Goal: Use online tool/utility: Utilize a website feature to perform a specific function

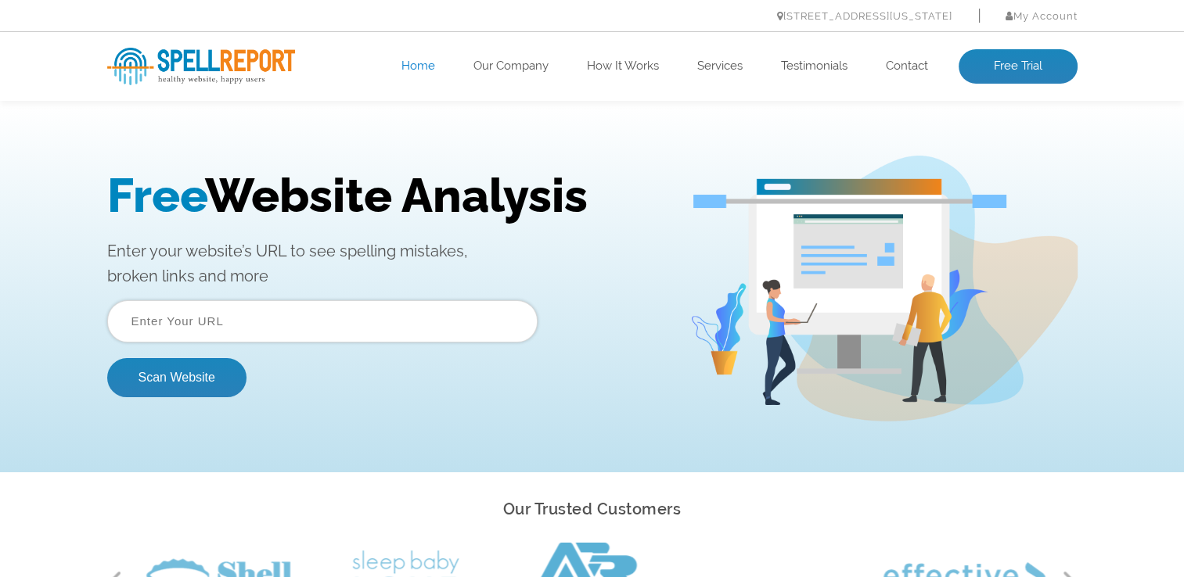
click at [179, 325] on input "text" at bounding box center [322, 321] width 430 height 42
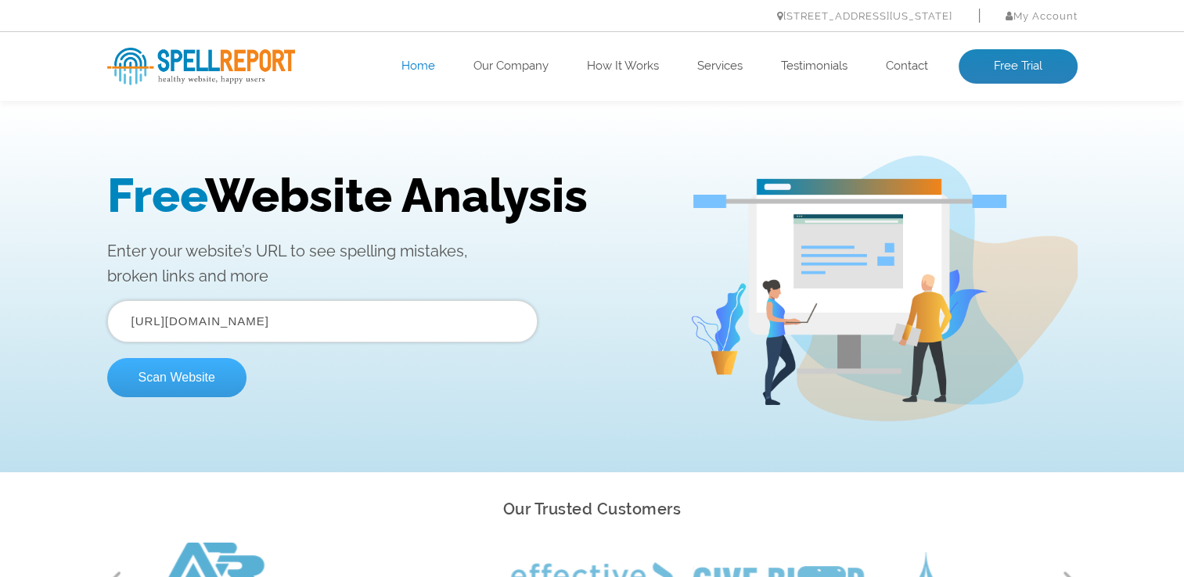
type input "https://www.laseraidedprofiler.com"
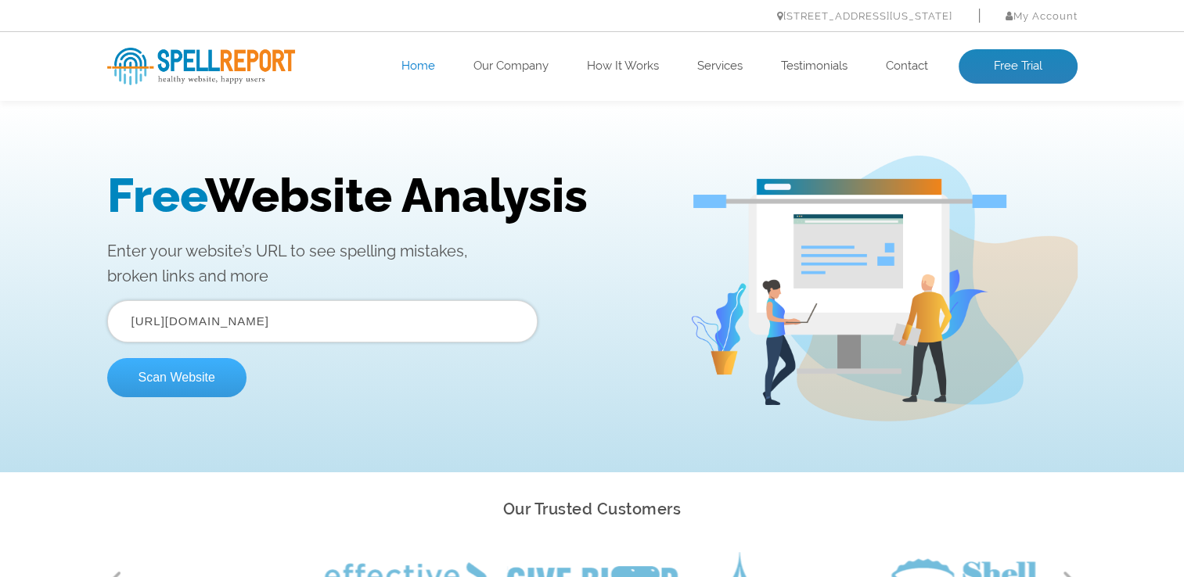
click at [176, 386] on button "Scan Website" at bounding box center [176, 377] width 139 height 39
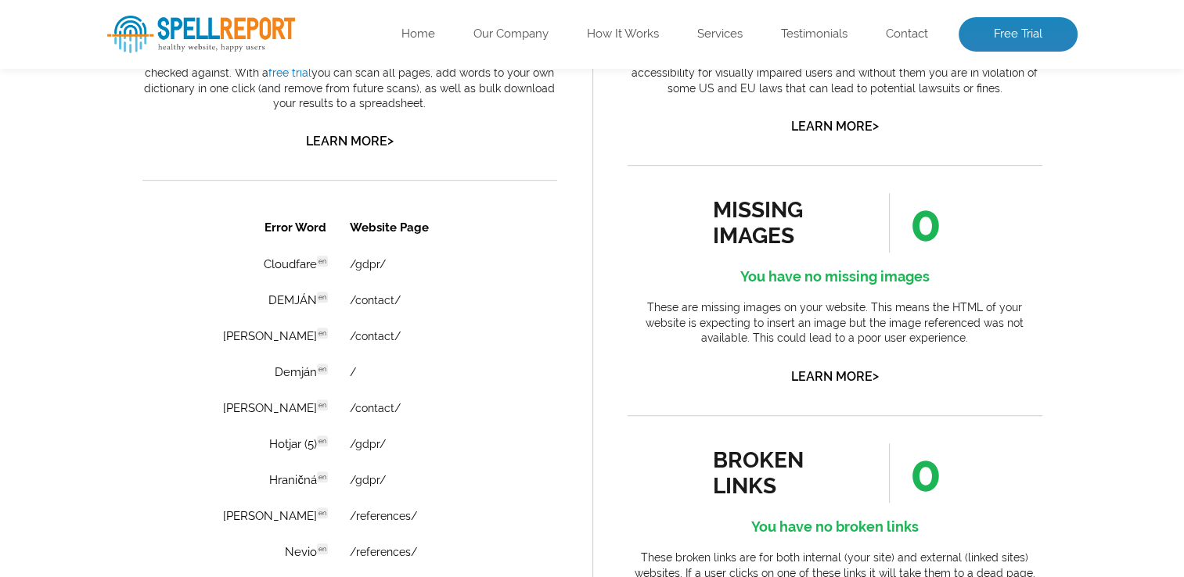
scroll to position [1017, 0]
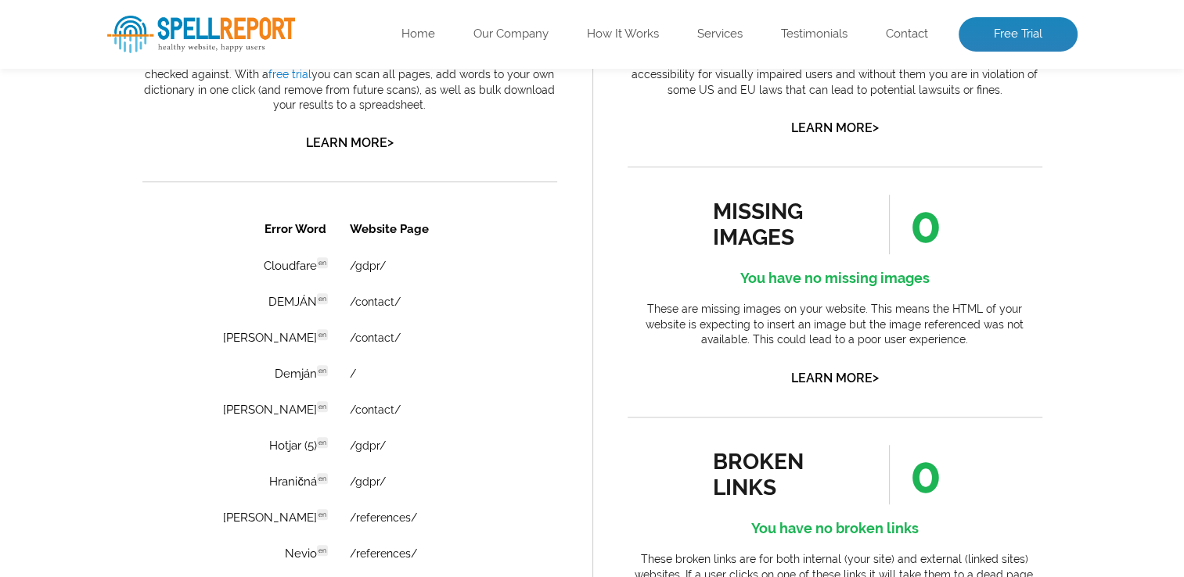
click at [59, 251] on div "Pages Scanned 7 Number of pages scanned. May be limited. Pages scanned are the …" at bounding box center [592, 128] width 1184 height 1627
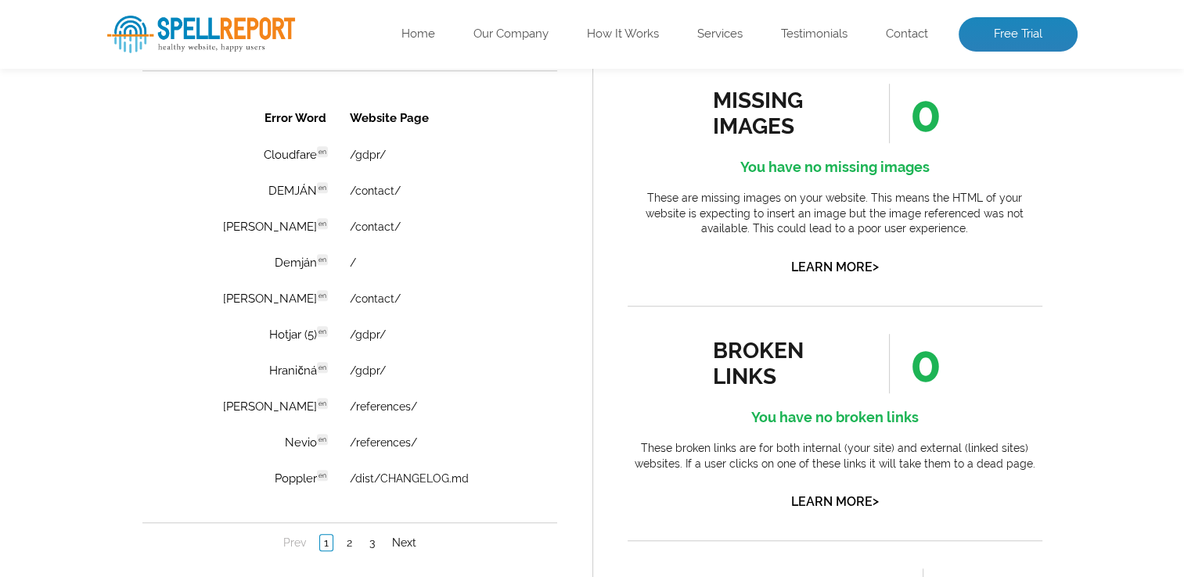
scroll to position [1174, 0]
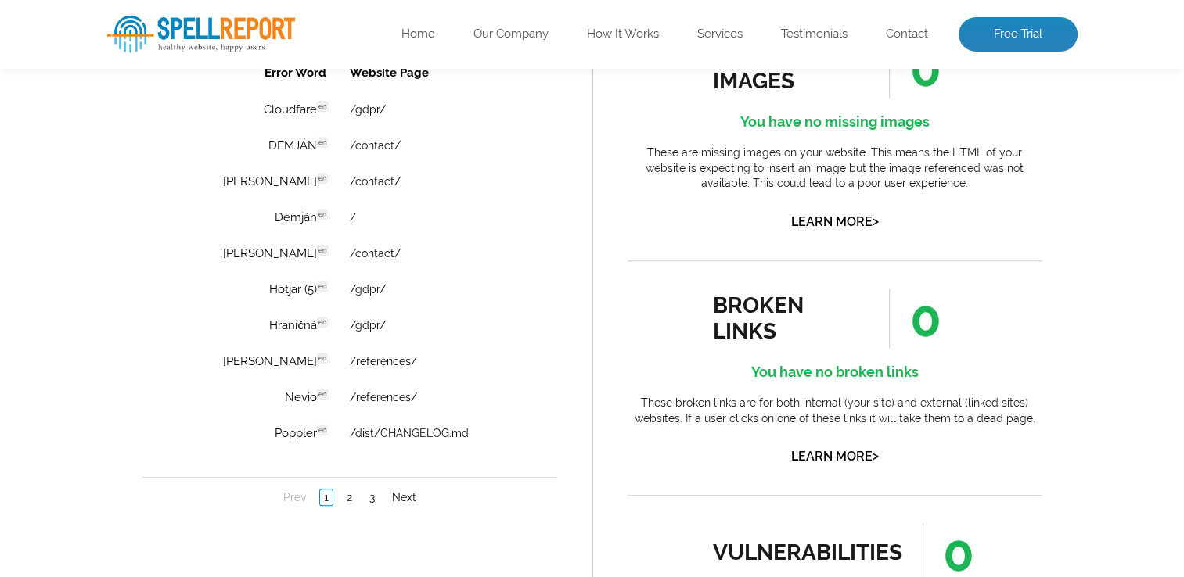
click at [135, 302] on div "spelling issues 26 Ooops! You have some spelling issues These are words from th…" at bounding box center [349, 237] width 485 height 1002
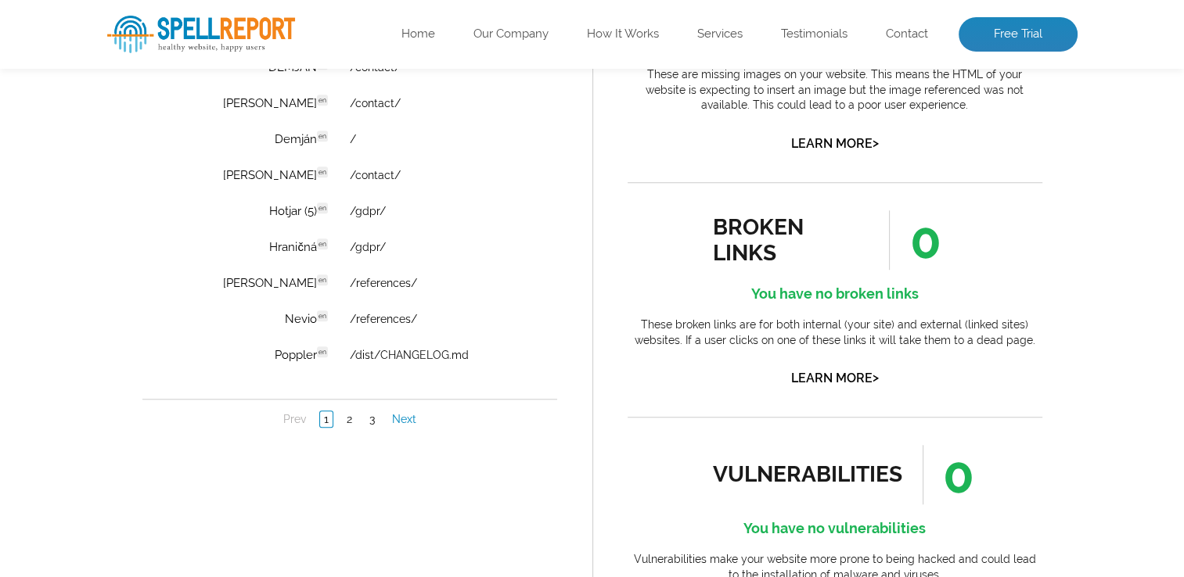
click at [413, 416] on link "Next" at bounding box center [403, 420] width 32 height 16
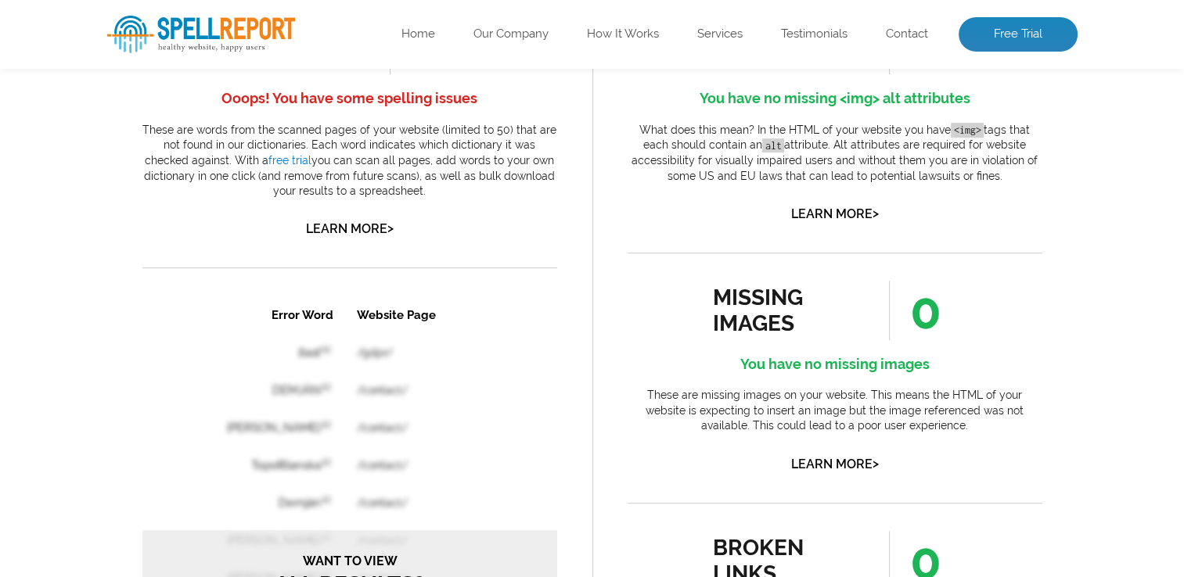
scroll to position [782, 0]
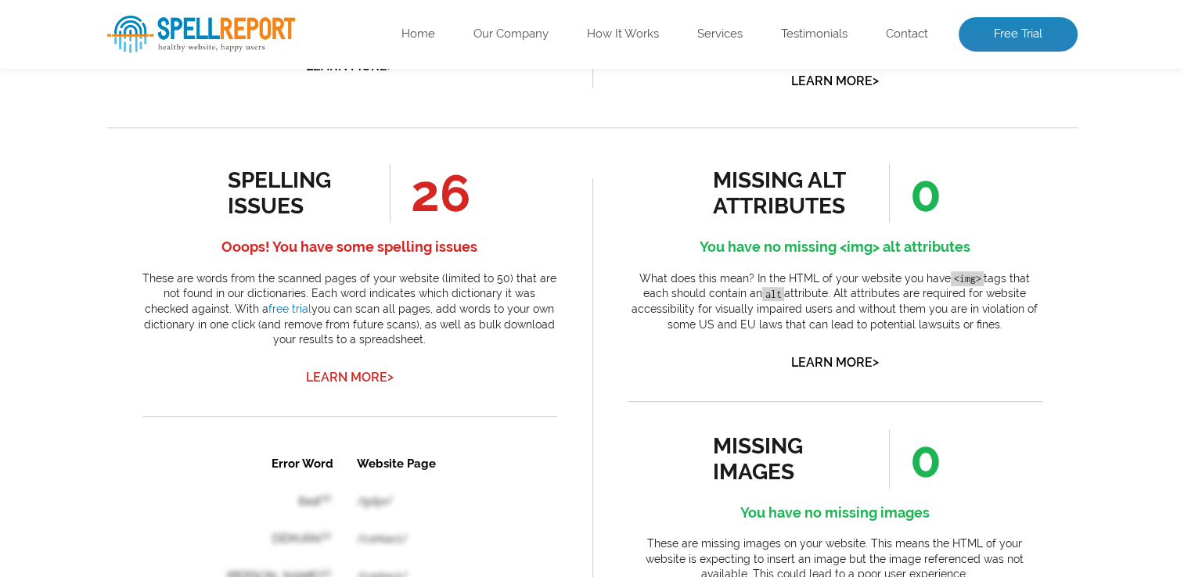
click at [351, 377] on link "Learn More >" at bounding box center [350, 377] width 88 height 15
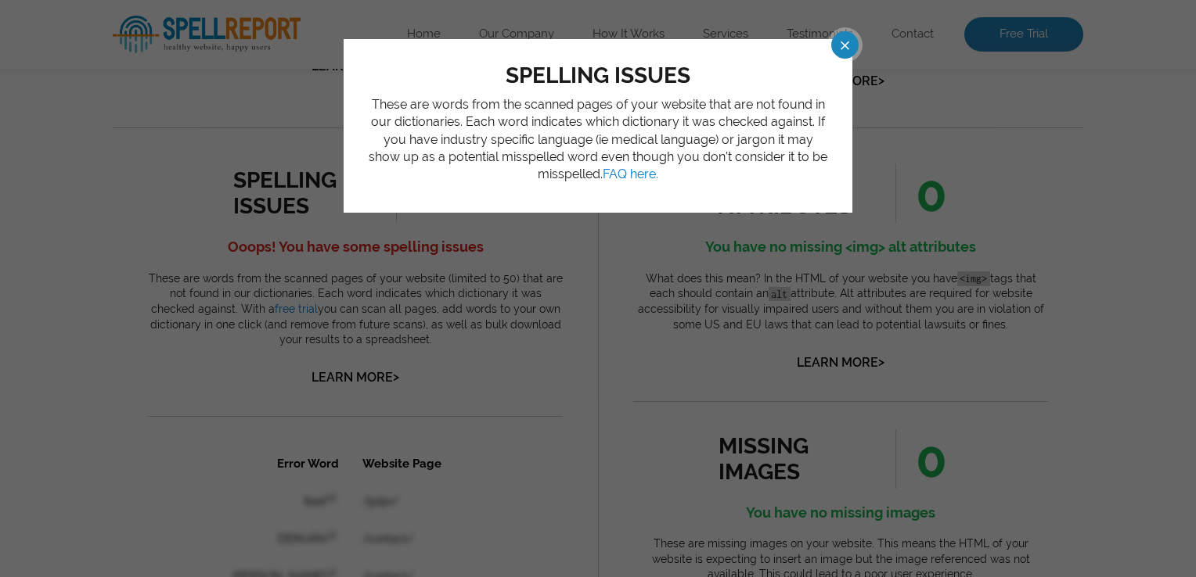
click at [840, 44] on span at bounding box center [830, 44] width 27 height 27
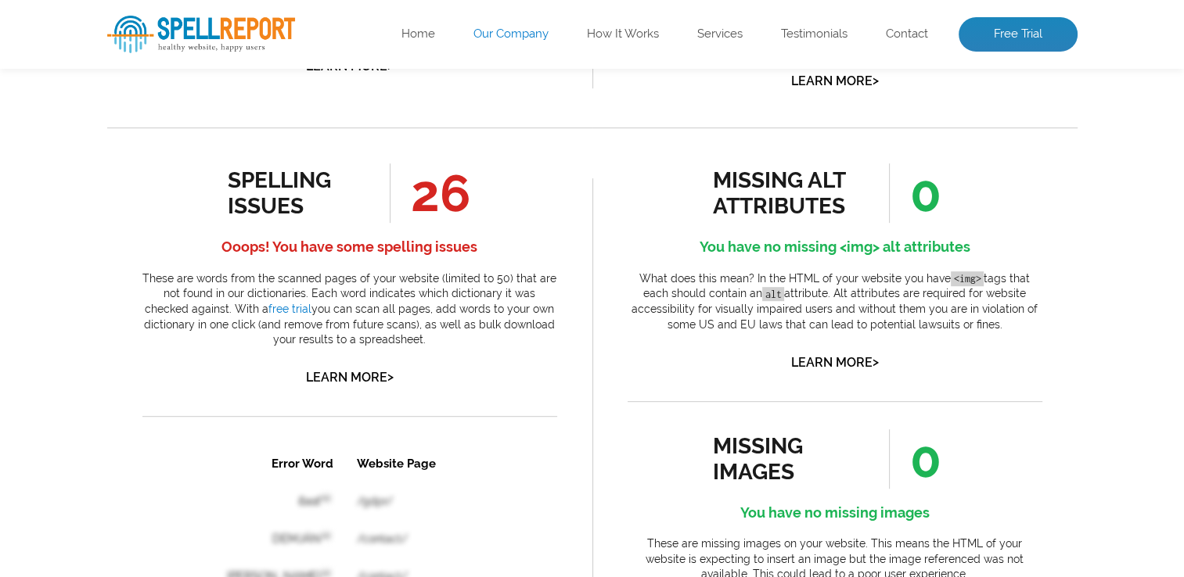
click at [523, 28] on link "Our Company" at bounding box center [510, 35] width 75 height 16
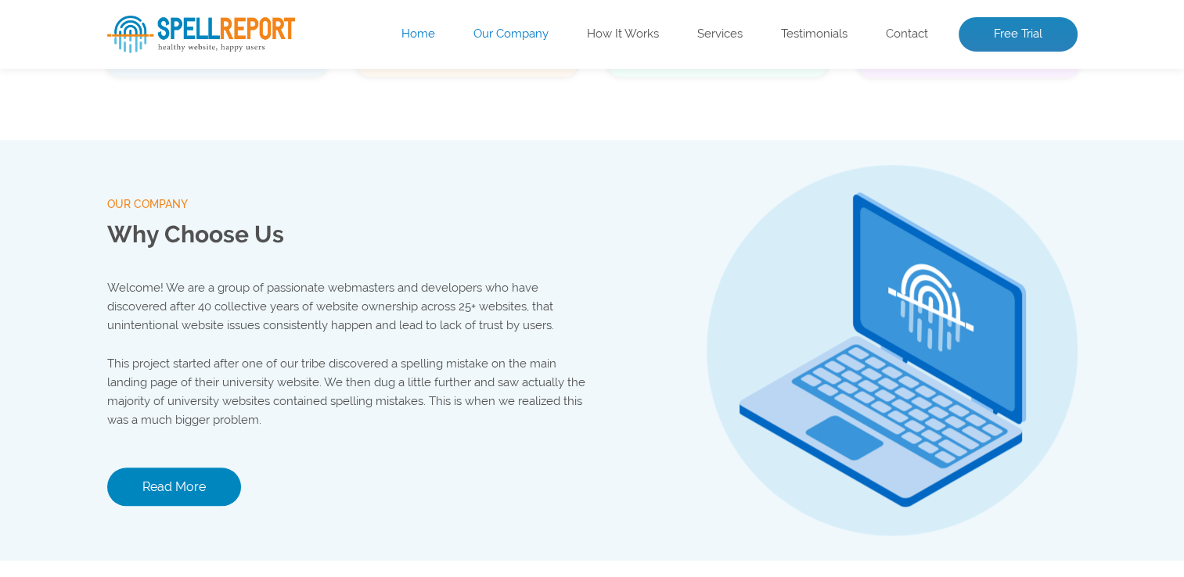
scroll to position [1641, 0]
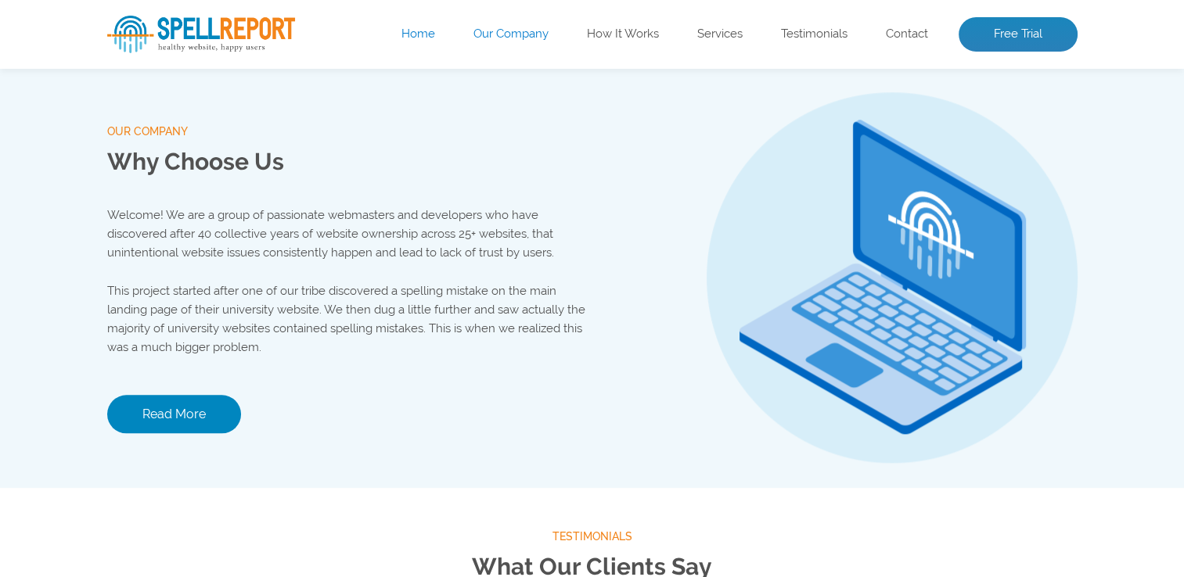
click at [263, 227] on p "Welcome! We are a group of passionate webmasters and developers who have discov…" at bounding box center [349, 234] width 485 height 56
click at [323, 218] on p "Welcome! We are a group of passionate webmasters and developers who have discov…" at bounding box center [349, 234] width 485 height 56
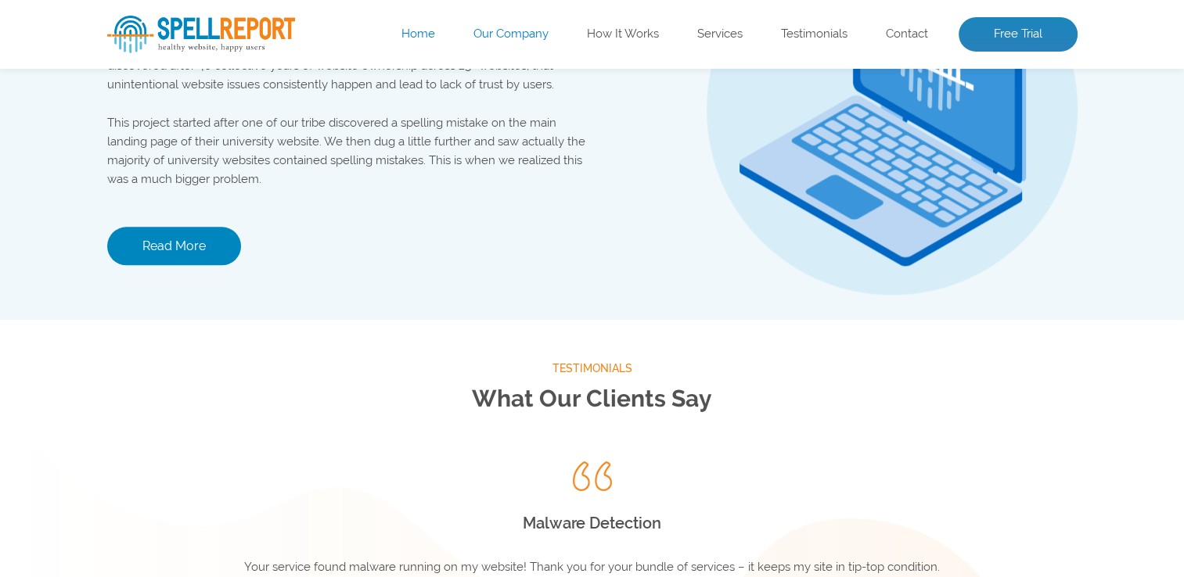
scroll to position [1876, 0]
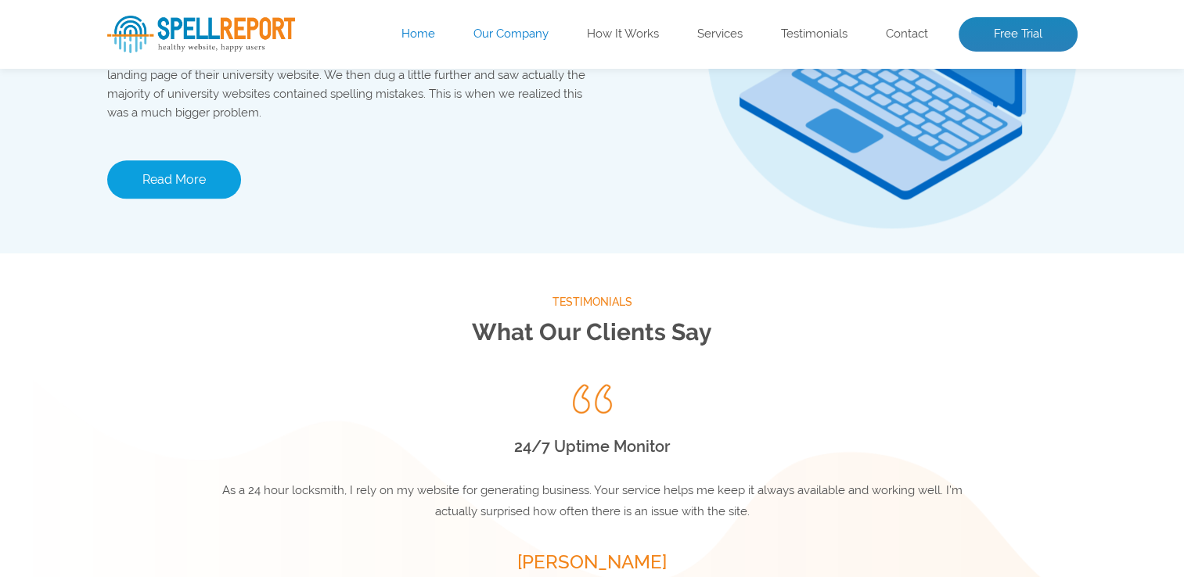
click at [197, 183] on link "Read More" at bounding box center [174, 179] width 134 height 38
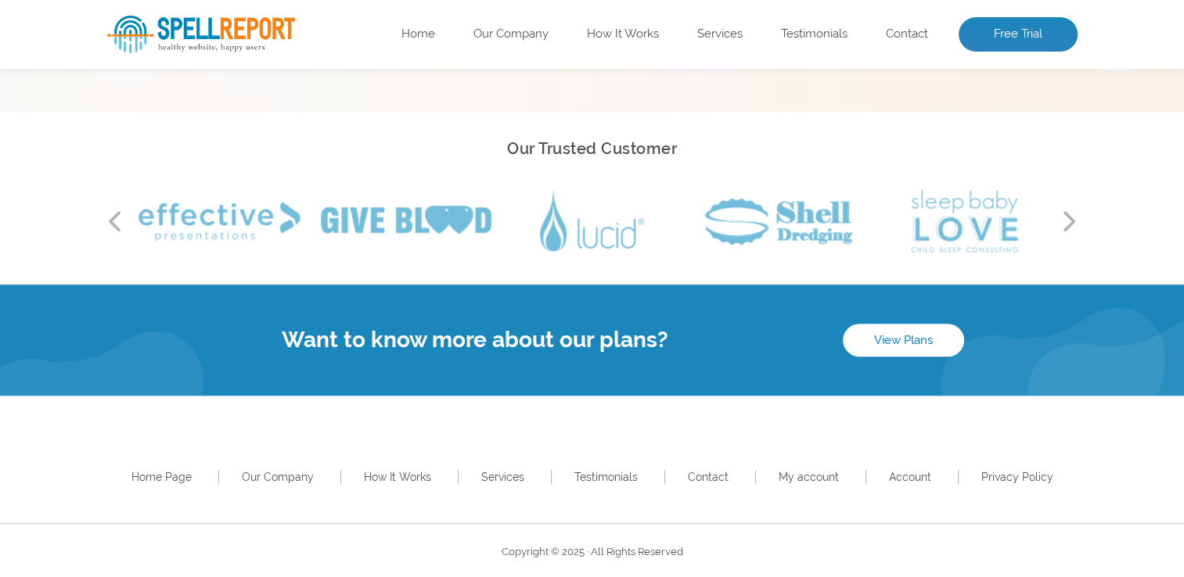
scroll to position [1186, 0]
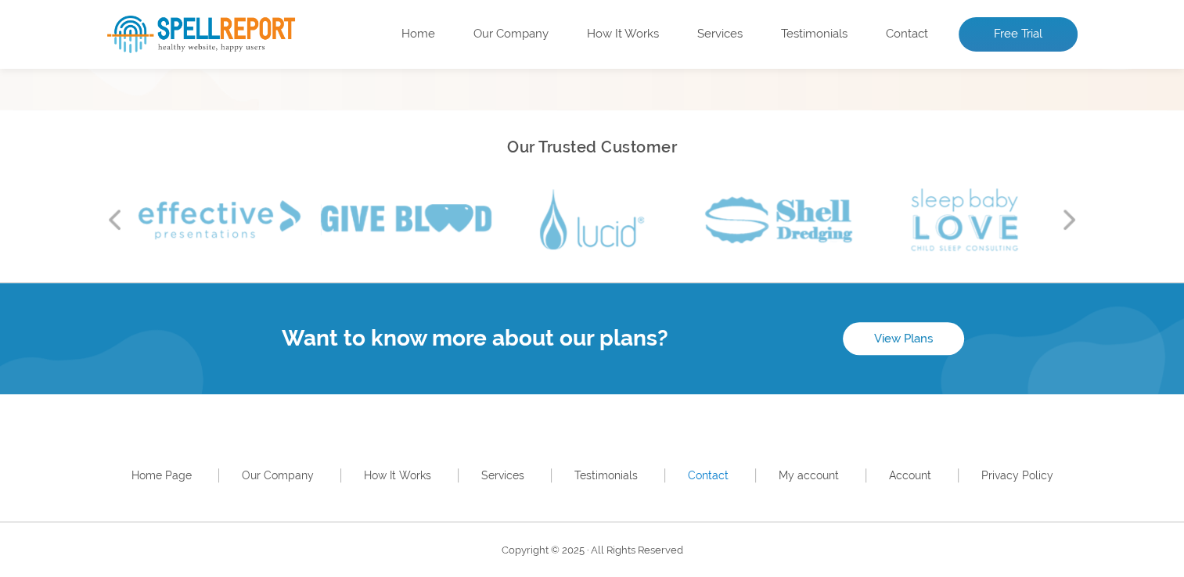
click at [712, 478] on link "Contact" at bounding box center [708, 475] width 41 height 13
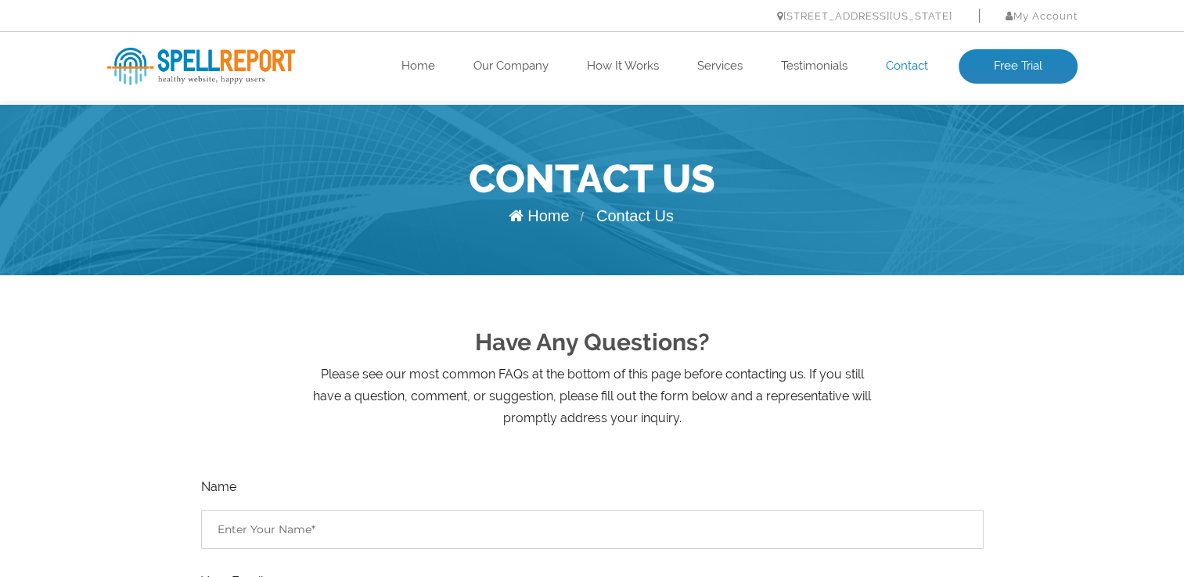
click at [746, 336] on h2 "Have Any Questions?" at bounding box center [592, 342] width 970 height 41
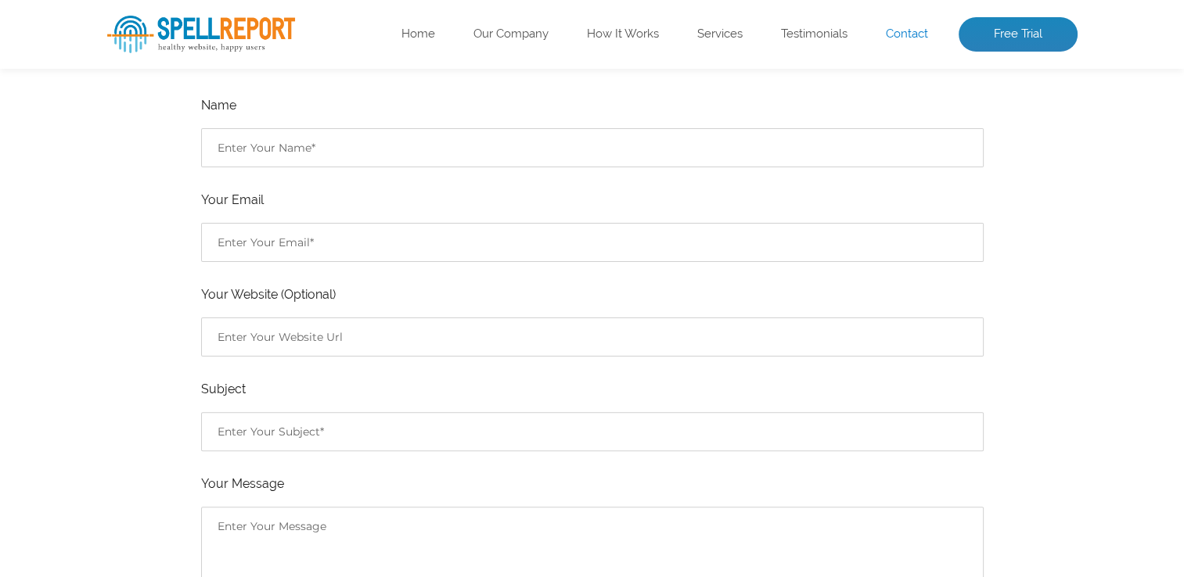
scroll to position [156, 0]
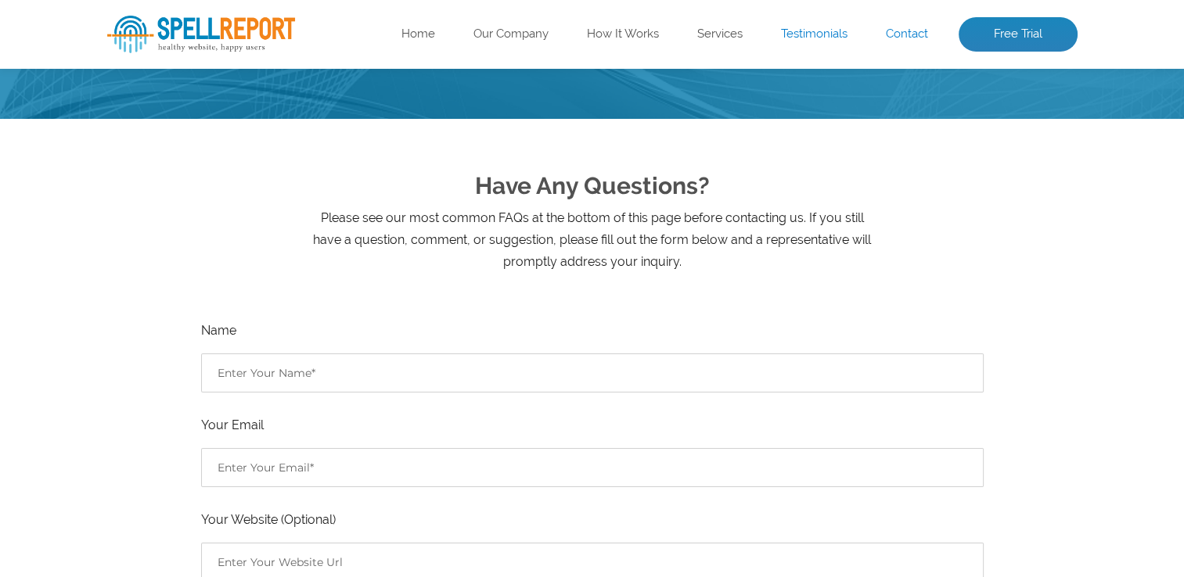
click at [799, 33] on link "Testimonials" at bounding box center [814, 35] width 67 height 16
